Goal: Task Accomplishment & Management: Manage account settings

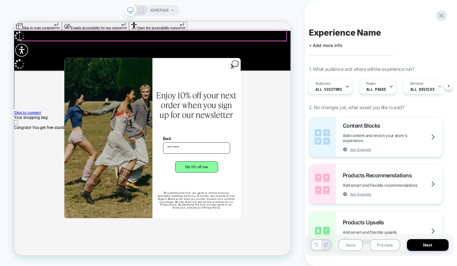
scroll to position [0, 737]
click at [442, 15] on icon at bounding box center [441, 15] width 5 height 5
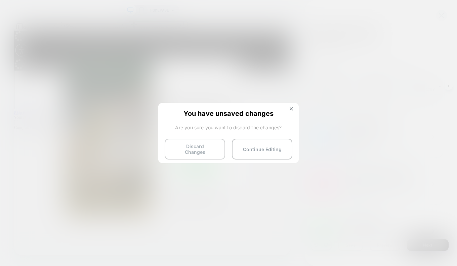
scroll to position [0, 8]
click at [203, 152] on button "Discard Changes" at bounding box center [195, 149] width 60 height 21
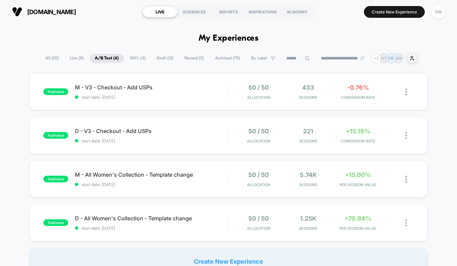
click at [192, 57] on span "Paused ( 5 )" at bounding box center [194, 58] width 30 height 9
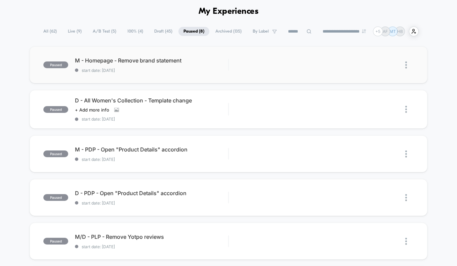
scroll to position [28, 0]
